Goal: Obtain resource: Download file/media

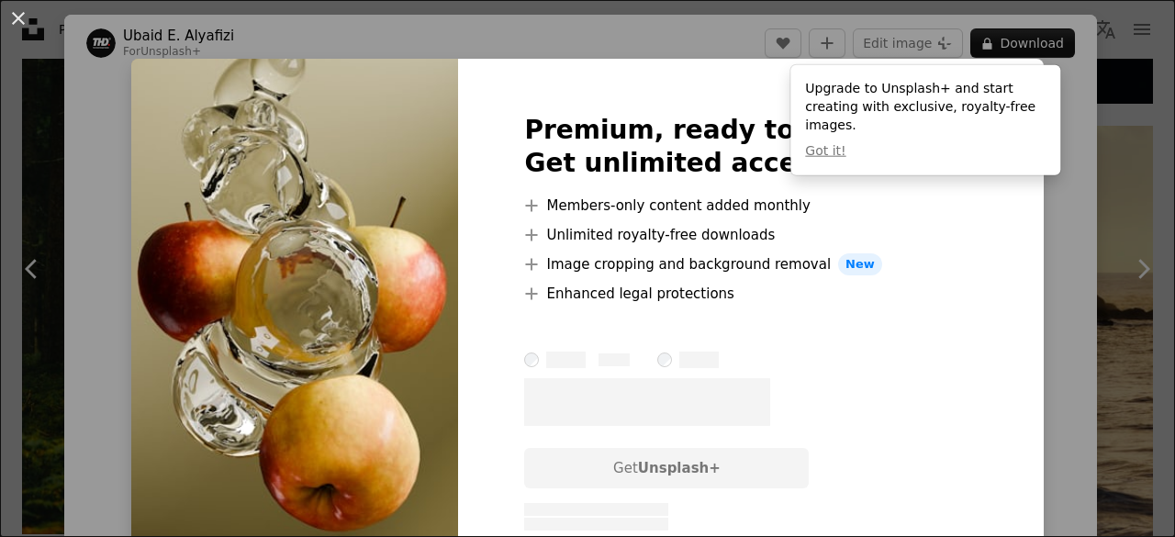
scroll to position [3414, 0]
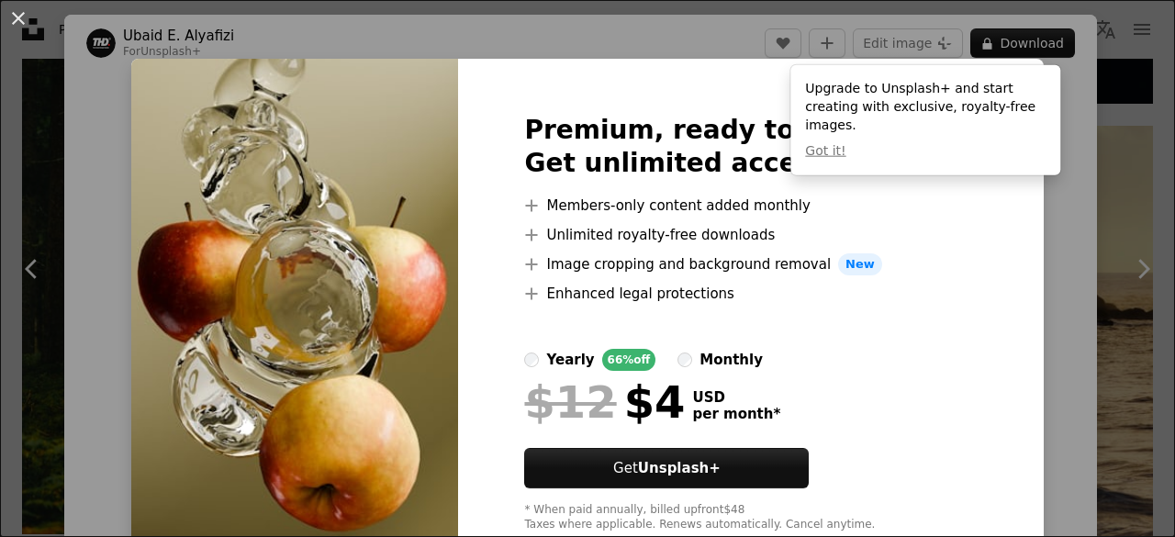
click at [1024, 208] on div "An X shape Premium, ready to use images. Get unlimited access. A plus sign Memb…" at bounding box center [587, 268] width 1175 height 537
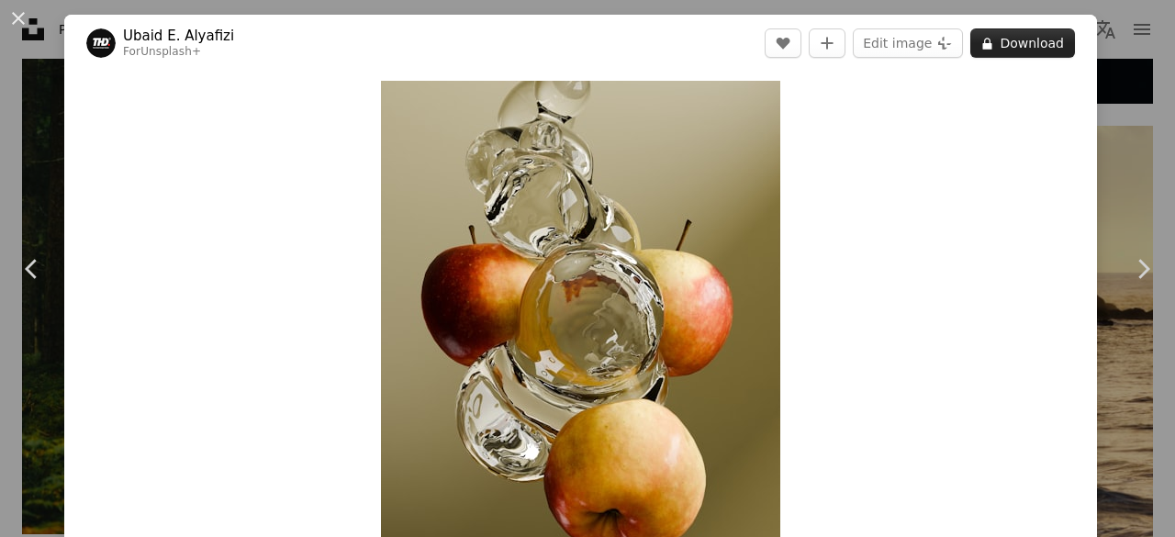
click at [983, 44] on icon at bounding box center [987, 44] width 9 height 12
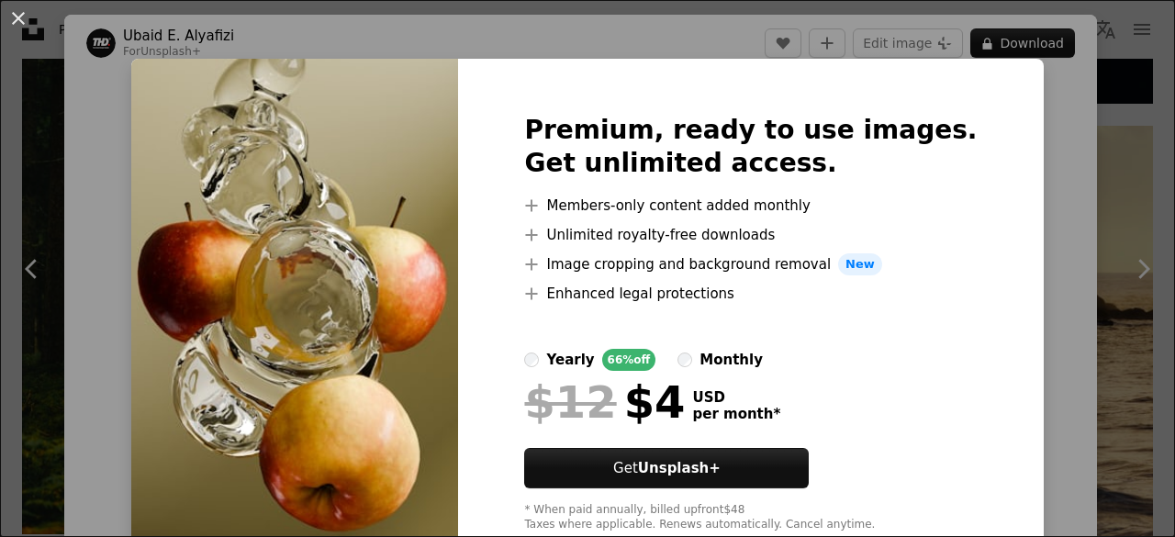
click at [1046, 341] on div "An X shape Premium, ready to use images. Get unlimited access. A plus sign Memb…" at bounding box center [587, 268] width 1175 height 537
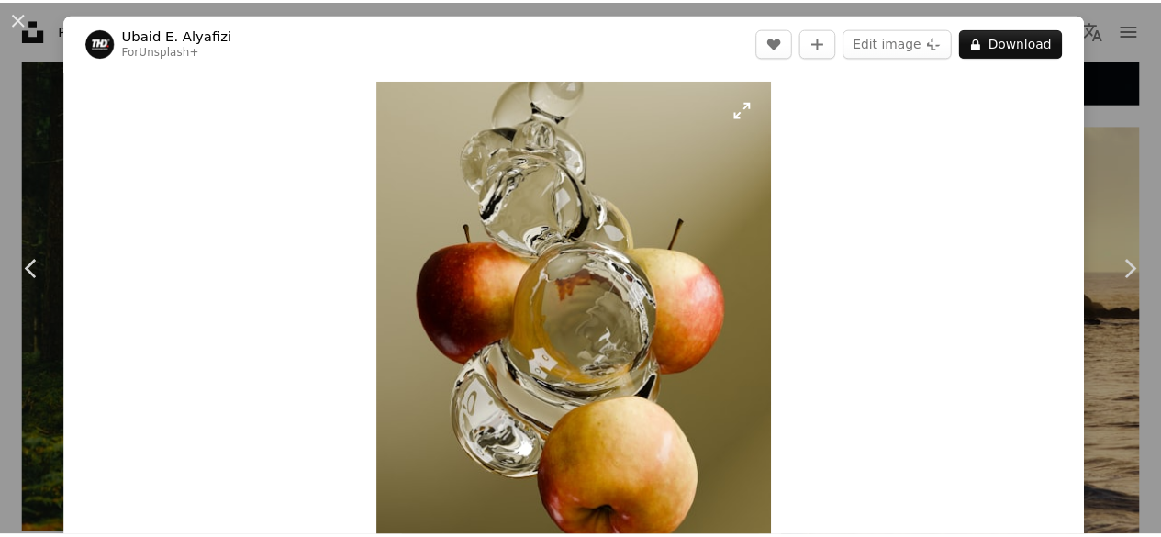
scroll to position [2, 0]
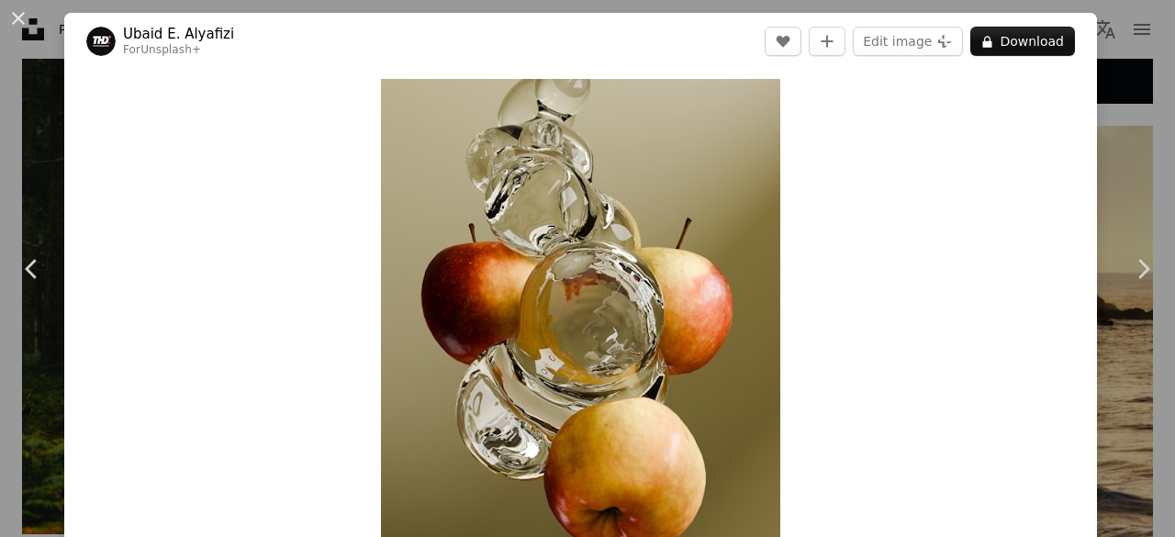
click at [1105, 166] on div "An X shape Chevron left Chevron right [PERSON_NAME] Alyafizi For Unsplash+ A he…" at bounding box center [587, 268] width 1175 height 537
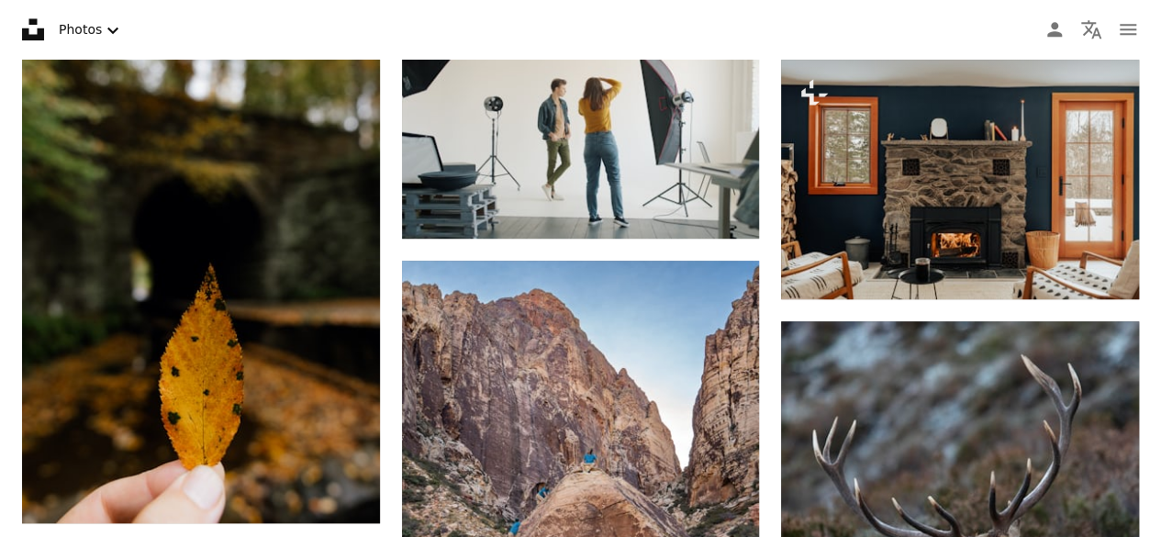
scroll to position [3875, 0]
